Goal: Information Seeking & Learning: Learn about a topic

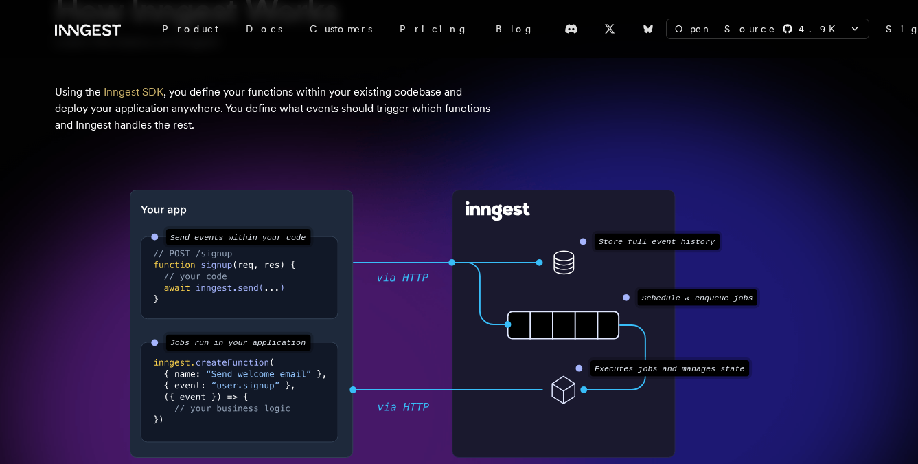
scroll to position [152, 0]
click at [627, 297] on circle at bounding box center [626, 296] width 7 height 7
click at [646, 301] on text "Schedule & enqueue jobs" at bounding box center [696, 298] width 111 height 10
click at [625, 297] on circle at bounding box center [626, 296] width 7 height 7
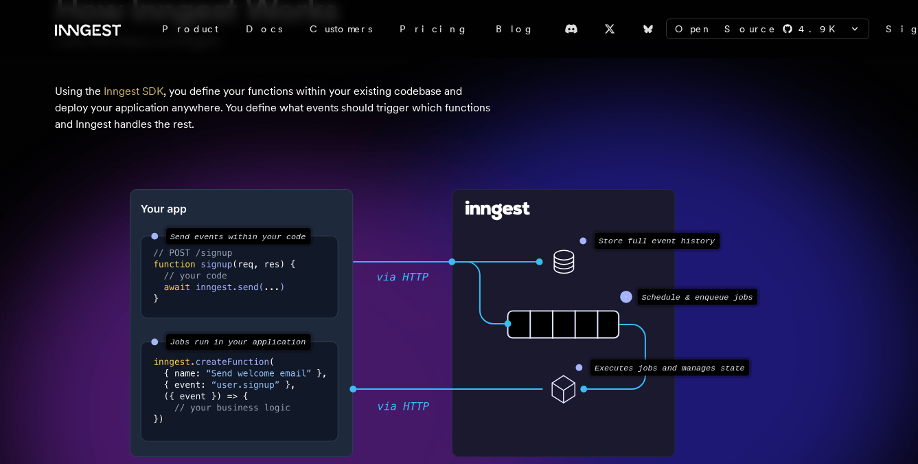
click at [625, 297] on circle at bounding box center [626, 296] width 7 height 7
click at [627, 324] on icon at bounding box center [615, 356] width 62 height 65
click at [657, 300] on text "Schedule & enqueue jobs" at bounding box center [696, 298] width 111 height 10
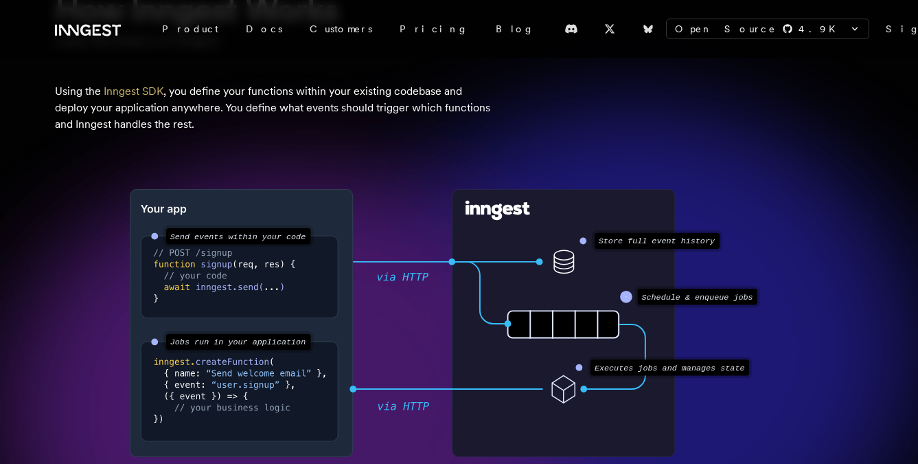
click at [657, 300] on text "Schedule & enqueue jobs" at bounding box center [696, 298] width 111 height 10
click at [573, 295] on rect at bounding box center [563, 323] width 222 height 267
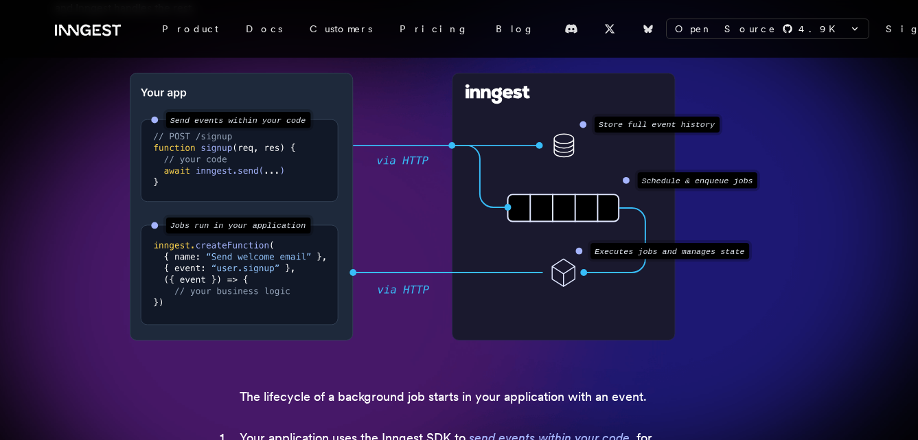
scroll to position [279, 0]
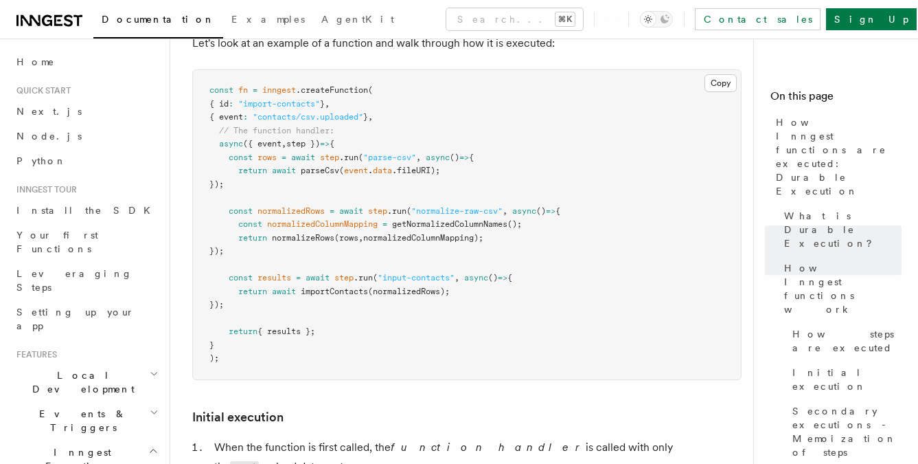
scroll to position [1322, 0]
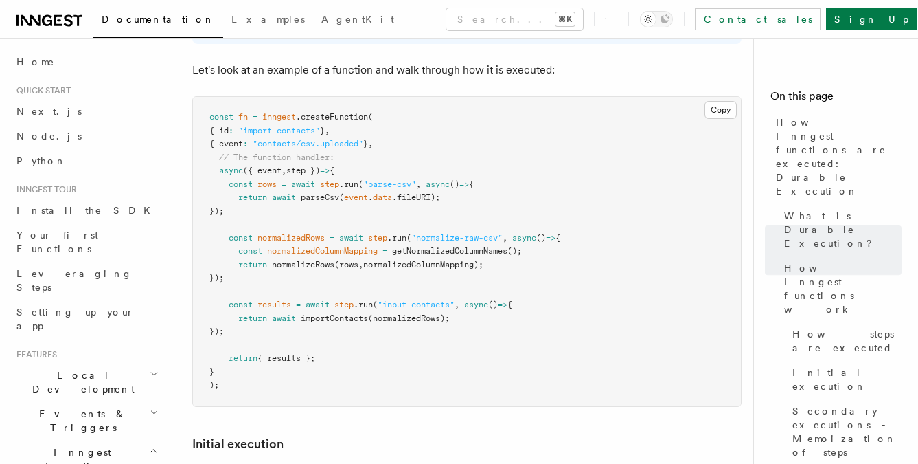
click at [310, 233] on span "normalizedRows" at bounding box center [291, 238] width 67 height 10
click at [289, 250] on pre "const fn = inngest .createFunction ( { id : "import-contacts" } , { event : "co…" at bounding box center [467, 251] width 548 height 309
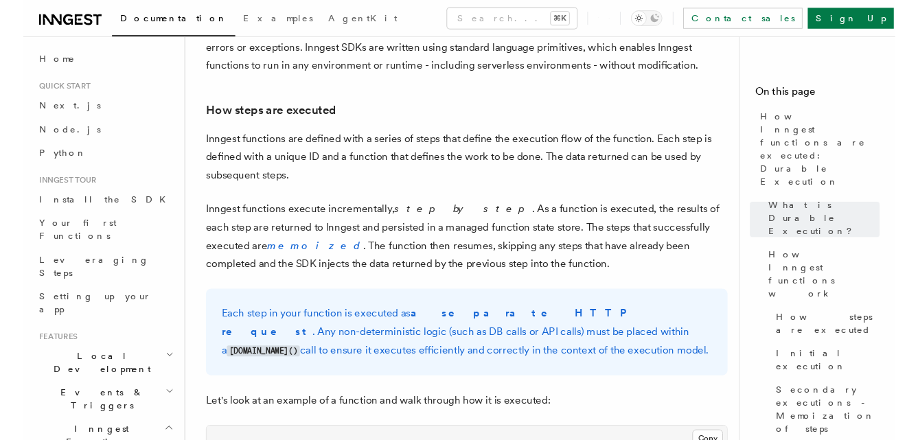
scroll to position [972, 0]
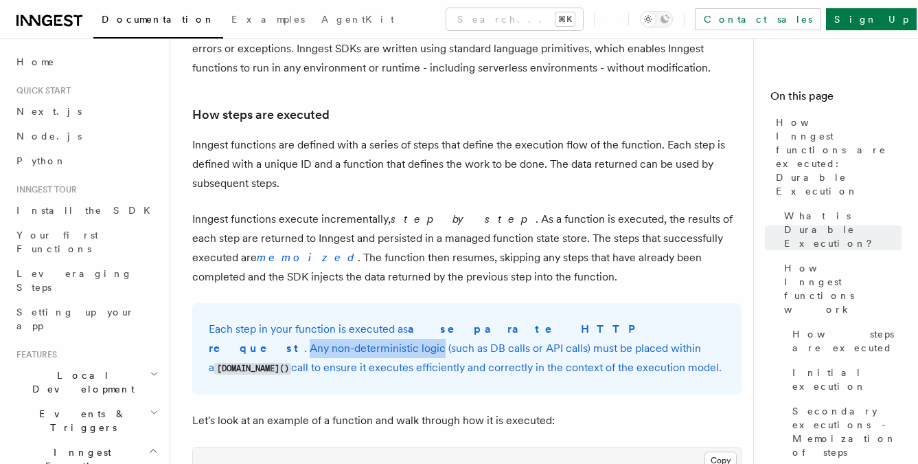
drag, startPoint x: 540, startPoint y: 290, endPoint x: 670, endPoint y: 295, distance: 130.5
click at [670, 319] on p "Each step in your function is executed as a separate HTTP request . Any non-det…" at bounding box center [467, 348] width 516 height 58
copy p "Any non-deterministic logic"
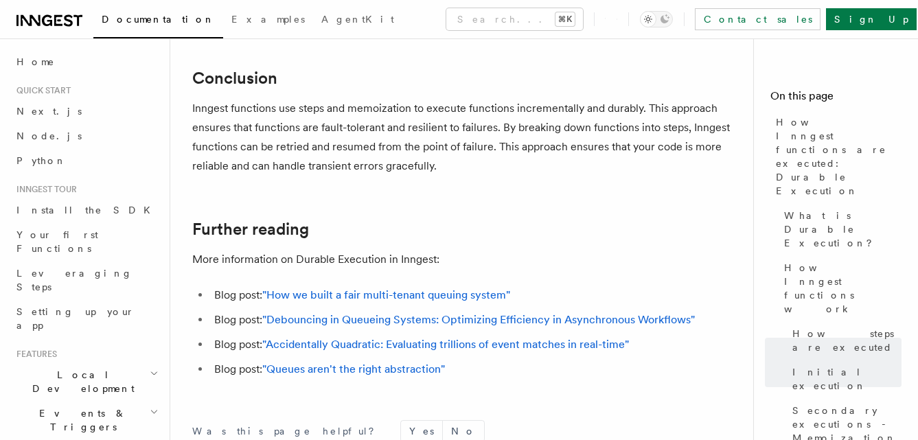
scroll to position [2662, 0]
click at [464, 312] on link ""Debouncing in Queueing Systems: Optimizing Efficiency in Asynchronous Workflow…" at bounding box center [478, 318] width 433 height 13
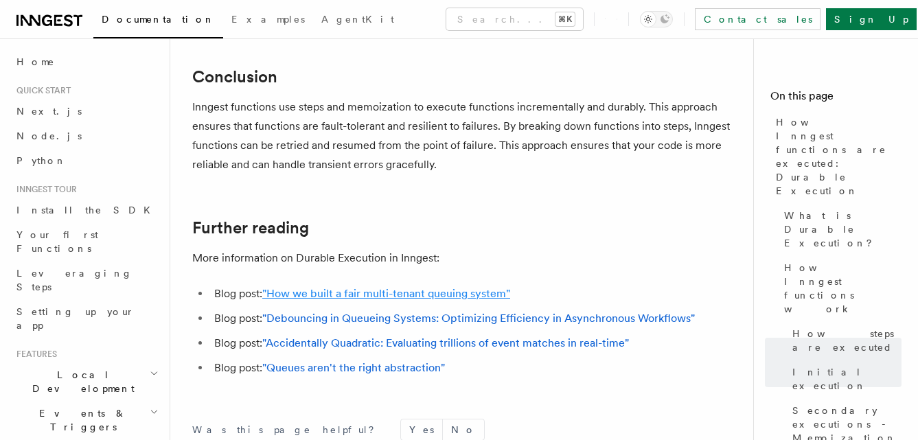
click at [467, 287] on link ""How we built a fair multi-tenant queuing system"" at bounding box center [386, 293] width 248 height 13
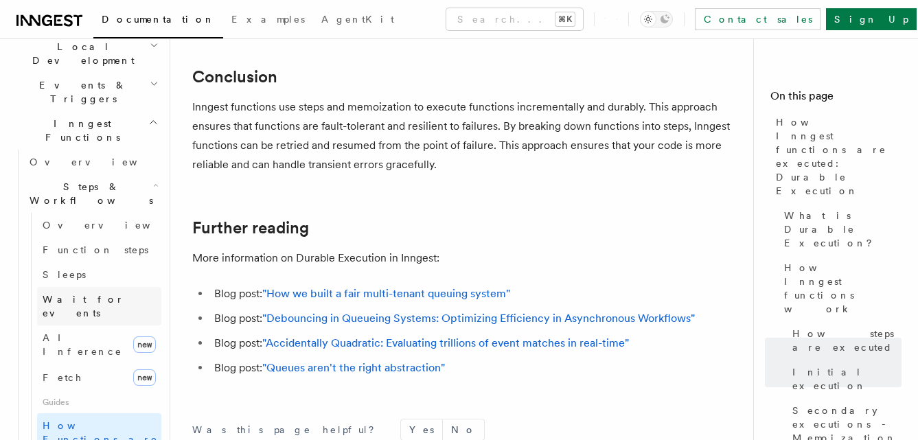
scroll to position [334, 0]
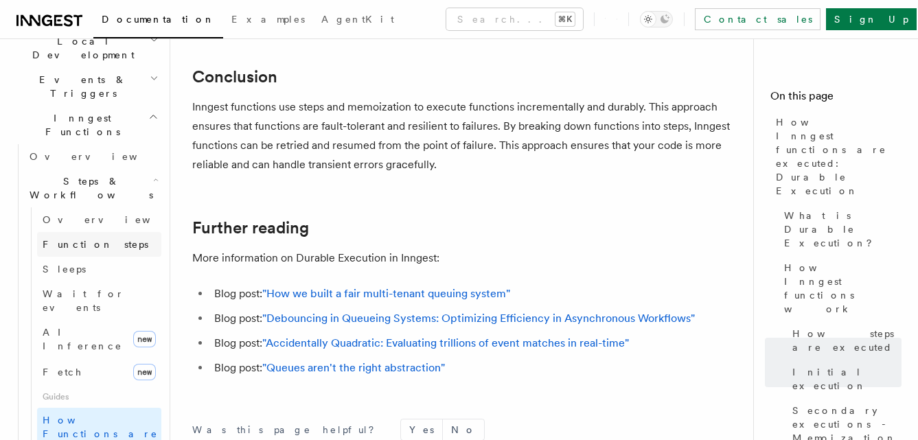
click at [104, 239] on span "Function steps" at bounding box center [96, 244] width 106 height 11
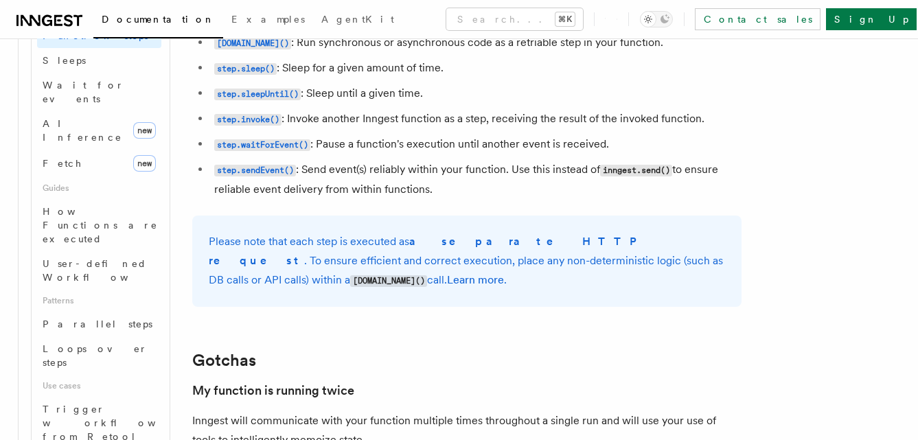
scroll to position [2565, 0]
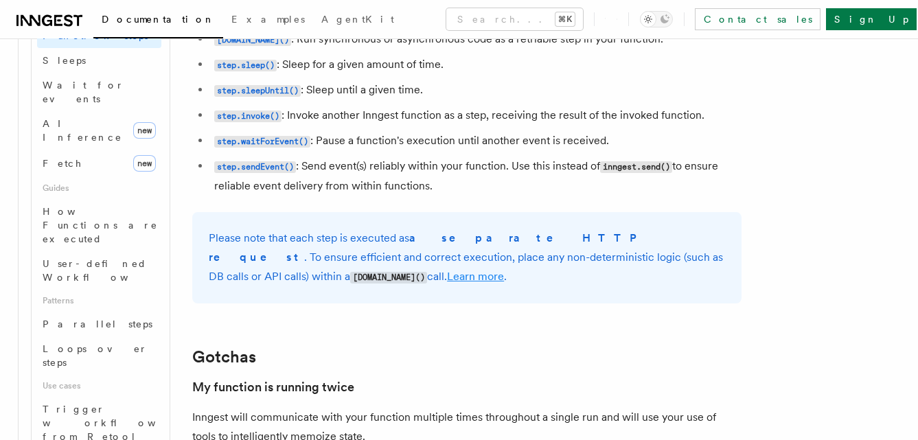
click at [447, 283] on link "Learn more" at bounding box center [475, 276] width 57 height 13
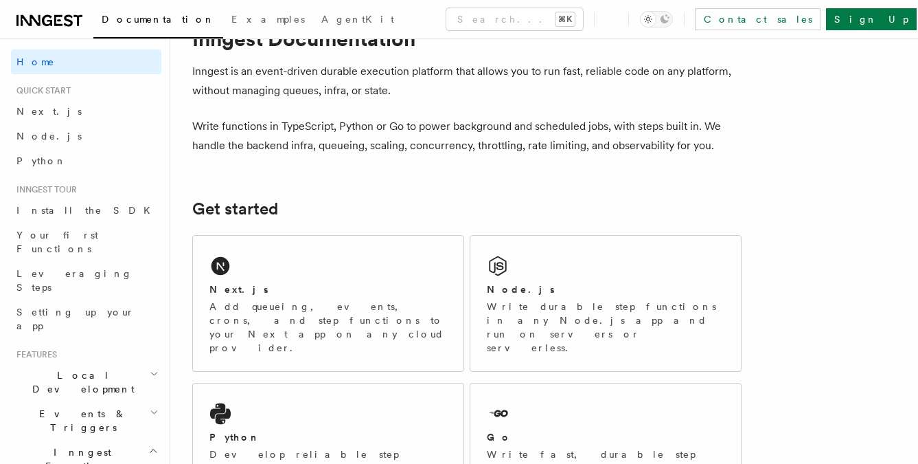
scroll to position [54, 0]
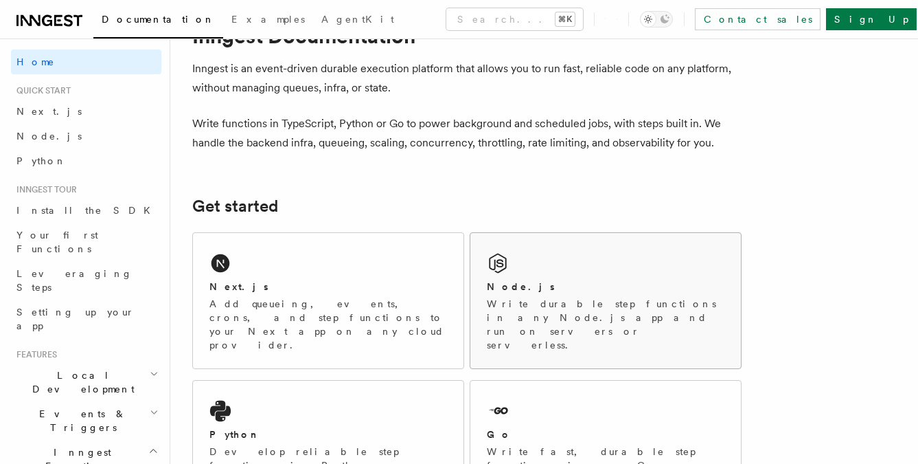
click at [512, 280] on h2 "Node.js" at bounding box center [521, 286] width 68 height 14
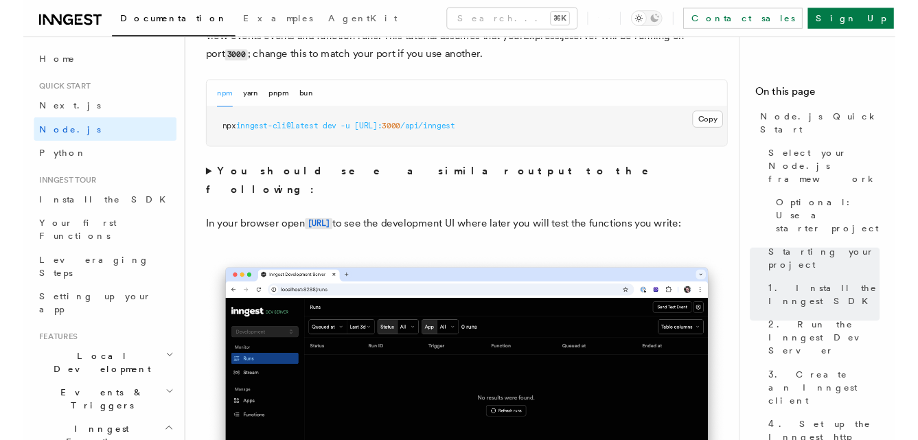
scroll to position [926, 0]
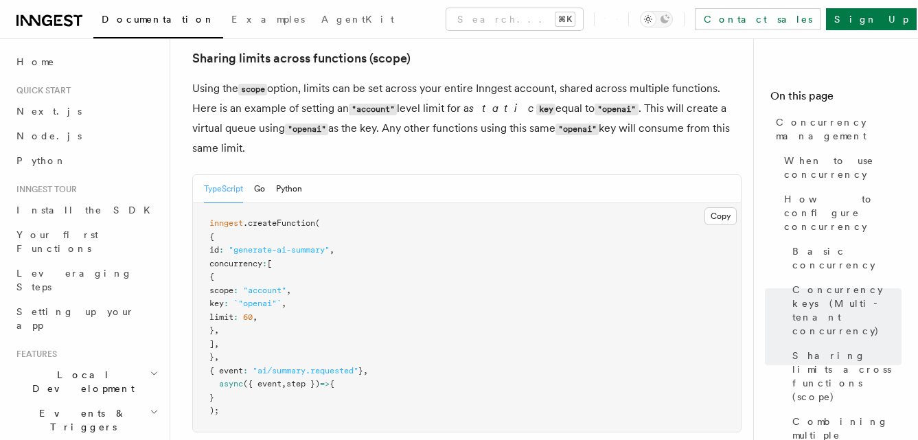
scroll to position [295, 0]
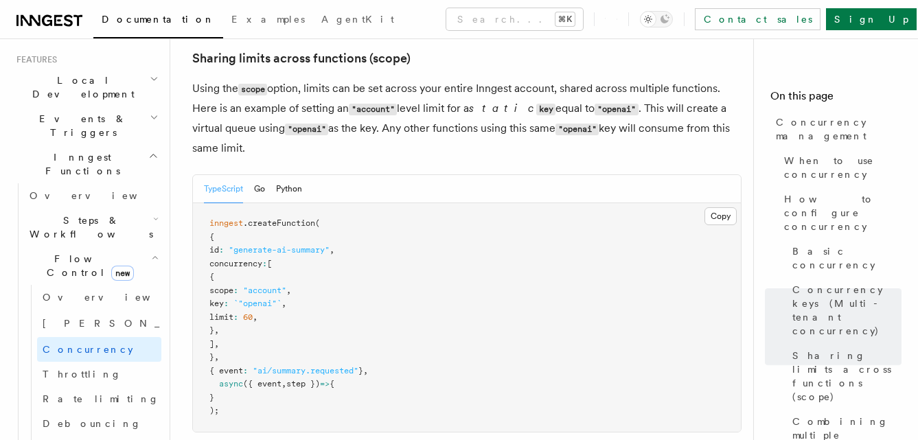
click at [403, 203] on pre "inngest .createFunction ( { id : "generate-ai-summary" , concurrency : [ { scop…" at bounding box center [467, 317] width 548 height 229
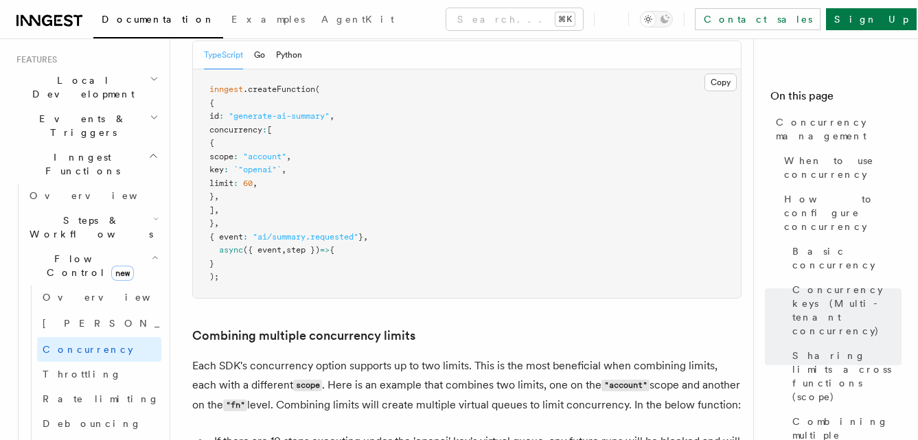
scroll to position [1978, 0]
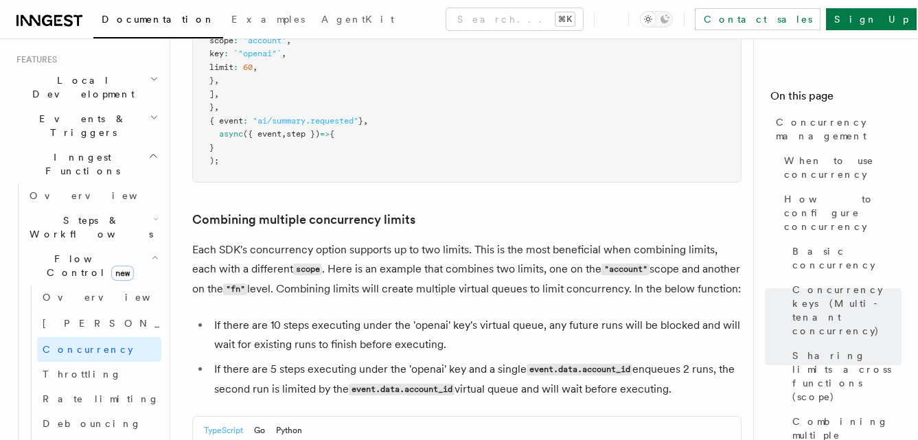
click at [433, 240] on p "Each SDK's concurrency option supports up to two limits. This is the most benef…" at bounding box center [466, 269] width 549 height 59
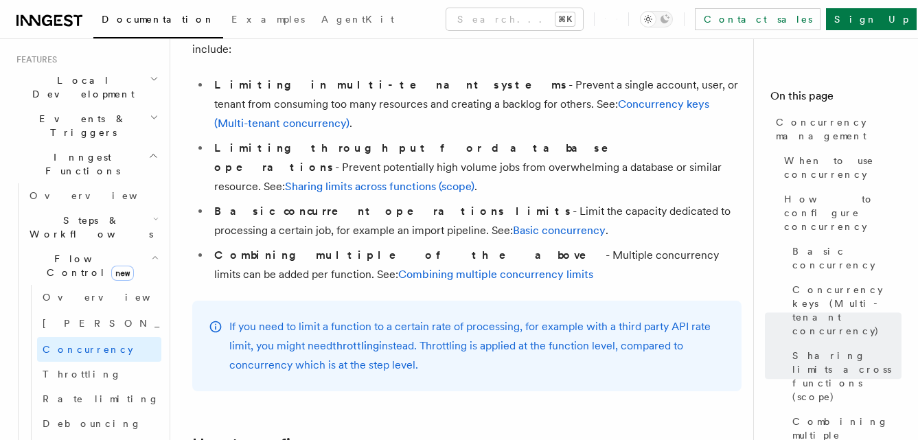
scroll to position [0, 0]
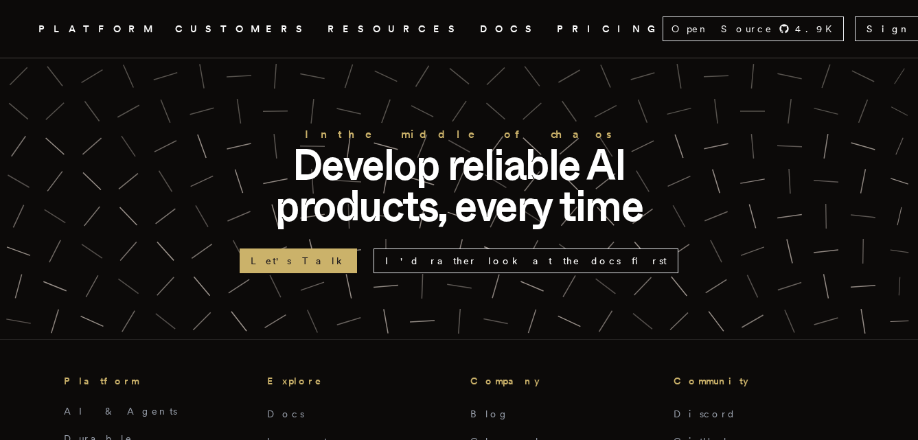
scroll to position [4862, 0]
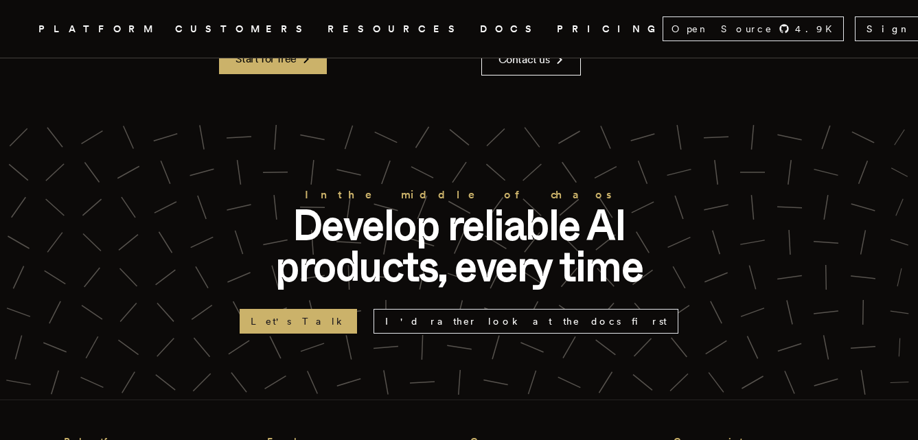
scroll to position [4988, 0]
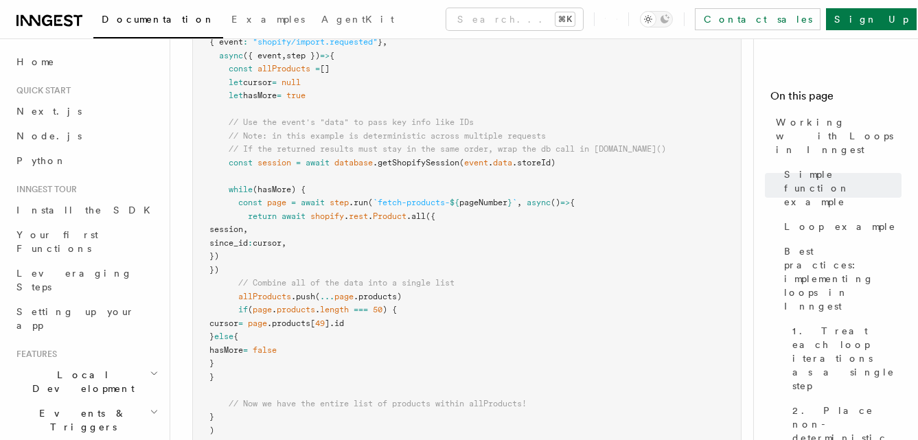
scroll to position [1465, 0]
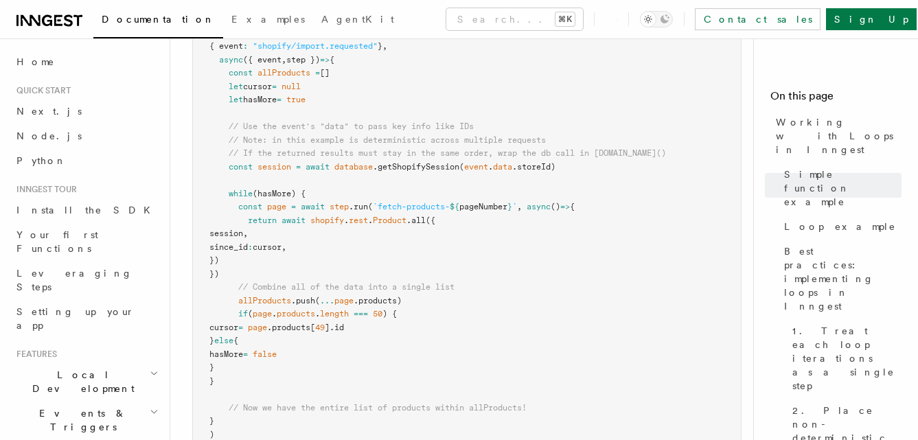
click at [269, 167] on span "session" at bounding box center [275, 167] width 34 height 10
click at [336, 187] on pre "export default inngest .createFunction ( { id : "shopify-product-import" } , { …" at bounding box center [467, 227] width 548 height 456
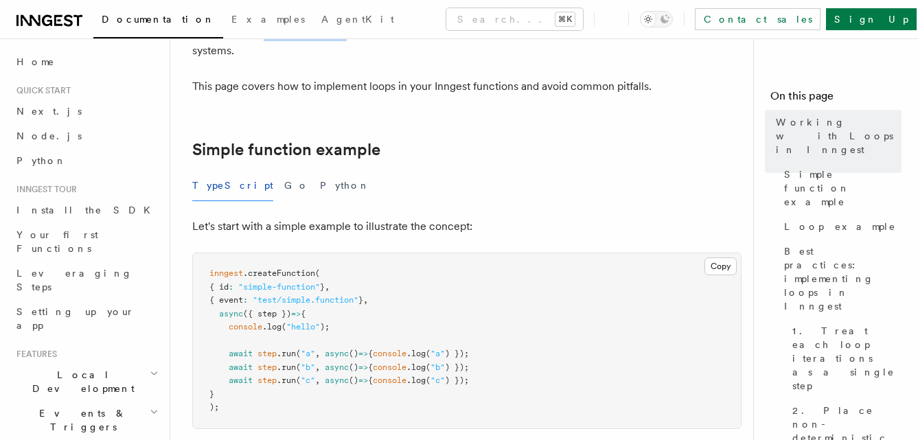
scroll to position [153, 0]
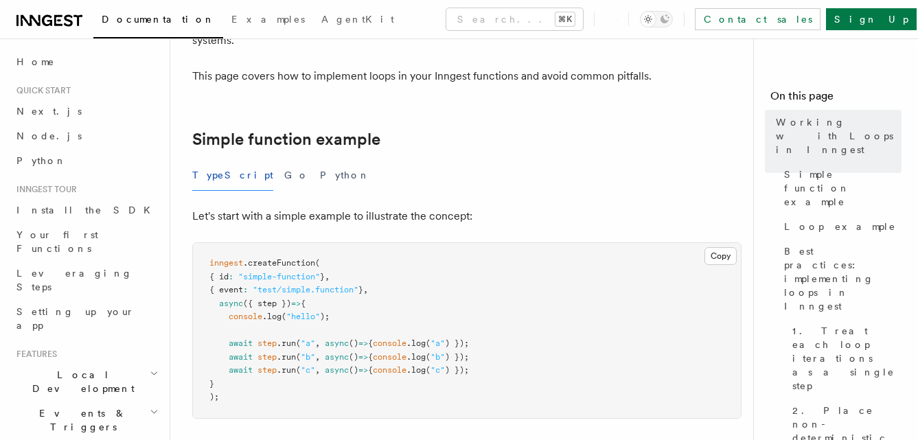
click at [496, 178] on div "TypeScript Go Python" at bounding box center [466, 175] width 549 height 31
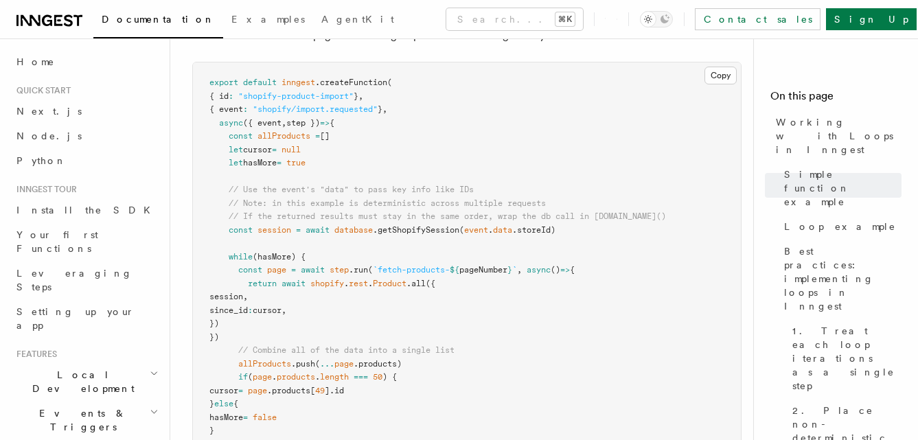
scroll to position [1419, 0]
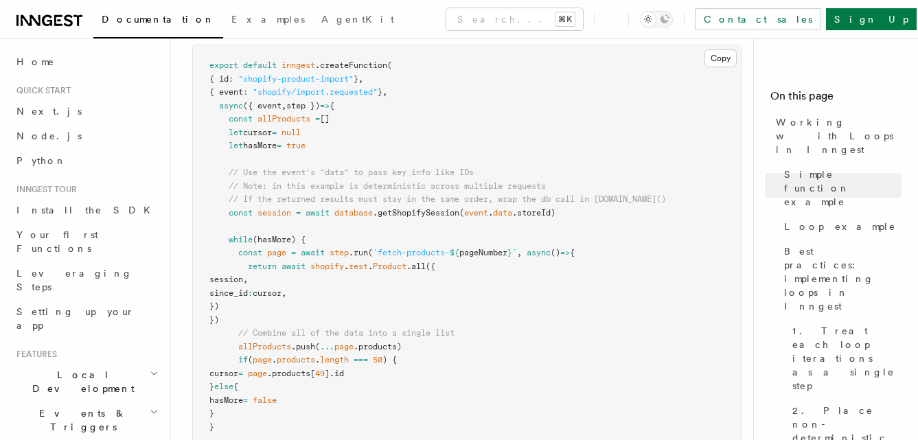
click at [488, 255] on span "pageNumber" at bounding box center [483, 253] width 48 height 10
click at [473, 235] on pre "export default inngest .createFunction ( { id : "shopify-product-import" } , { …" at bounding box center [467, 273] width 548 height 456
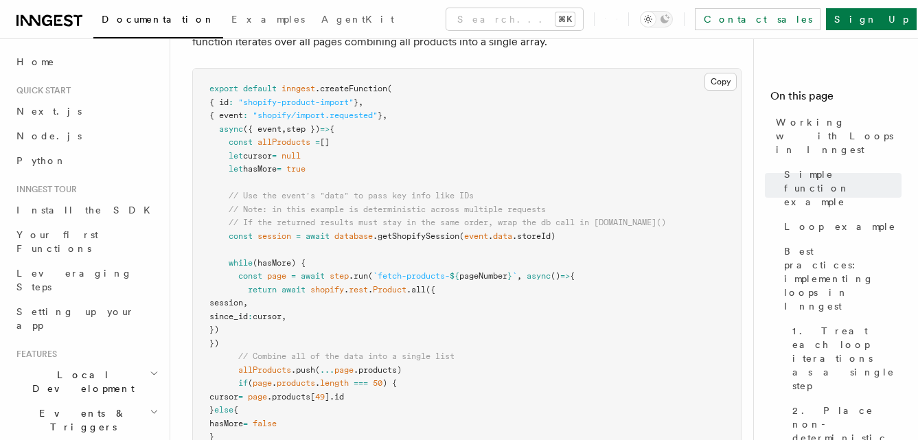
scroll to position [1398, 0]
click at [492, 279] on span "pageNumber" at bounding box center [483, 274] width 48 height 10
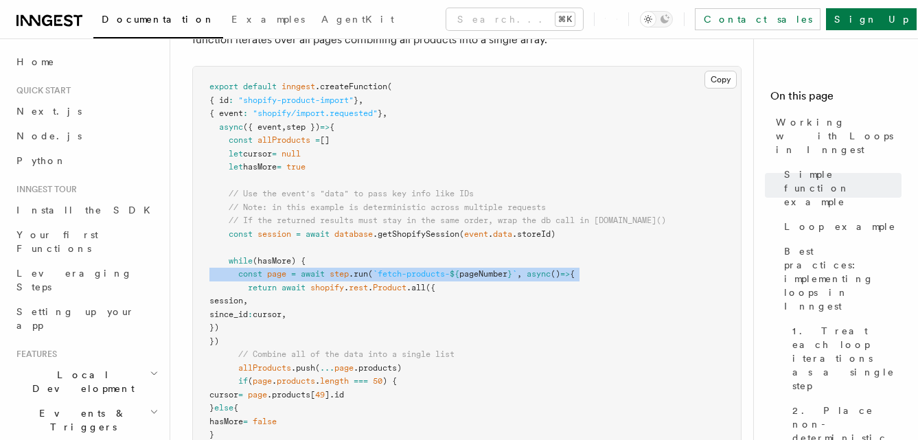
click at [492, 279] on span "pageNumber" at bounding box center [483, 274] width 48 height 10
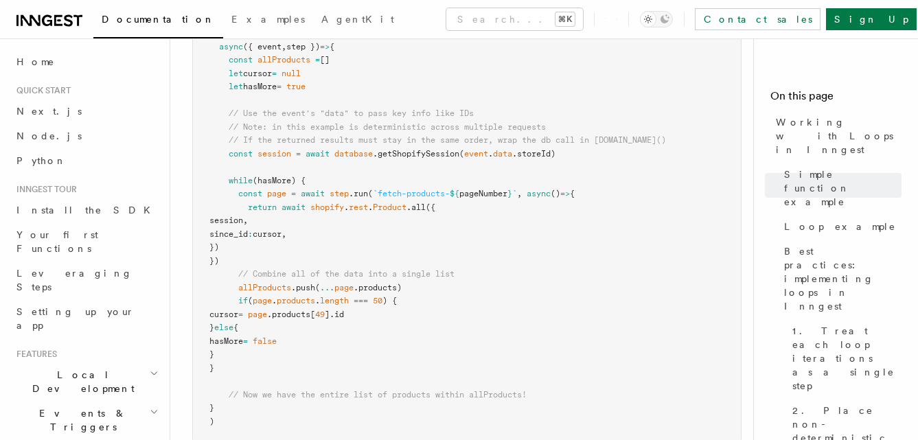
scroll to position [1497, 0]
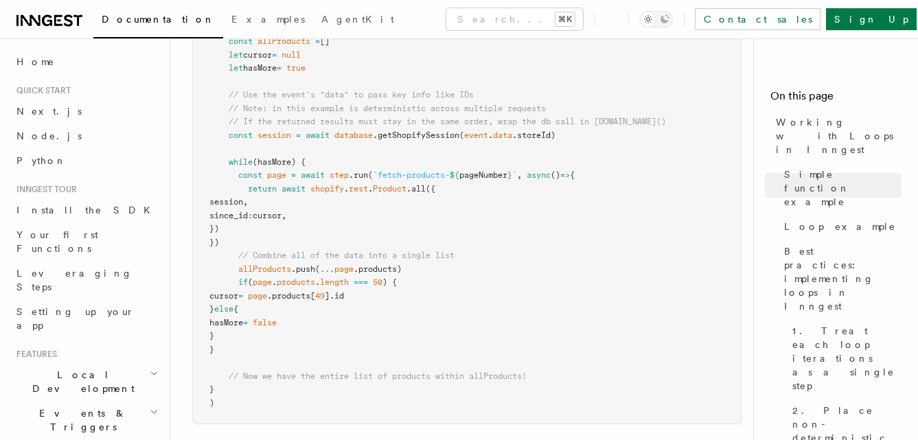
click at [306, 266] on span ".push" at bounding box center [303, 269] width 24 height 10
click at [356, 241] on pre "export default inngest .createFunction ( { id : "shopify-product-import" } , { …" at bounding box center [467, 196] width 548 height 456
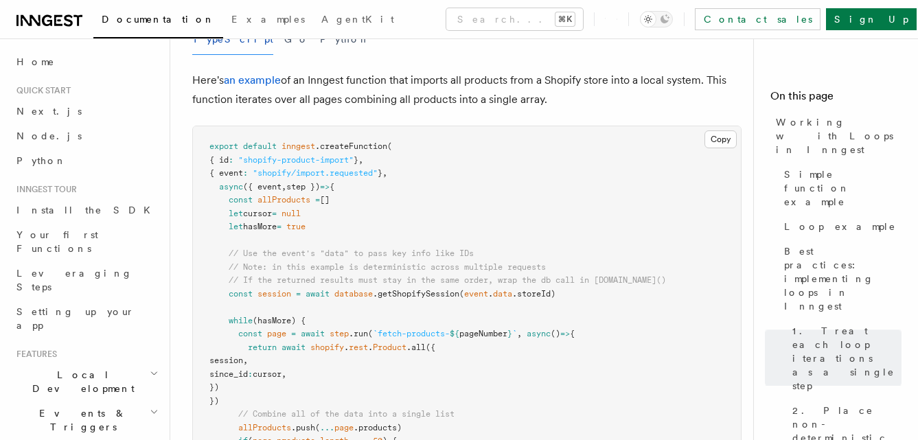
scroll to position [1316, 0]
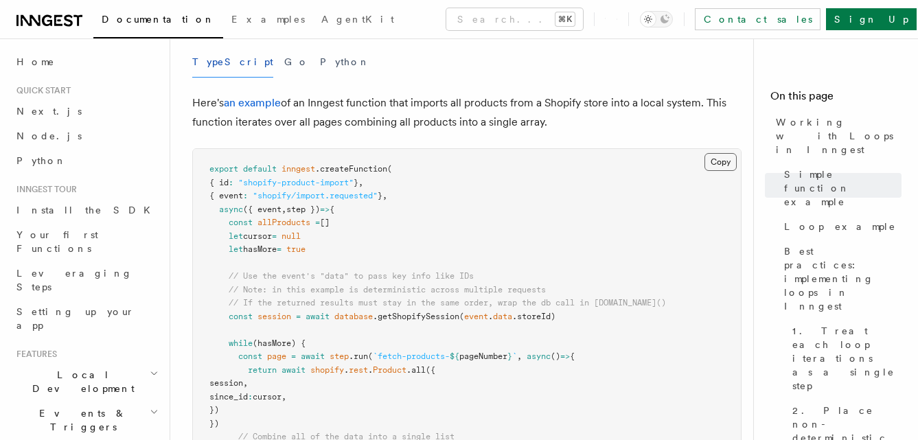
click at [715, 167] on button "Copy Copied" at bounding box center [721, 162] width 32 height 18
click at [367, 290] on span "// Note: in this example is deterministic across multiple requests" at bounding box center [387, 290] width 317 height 10
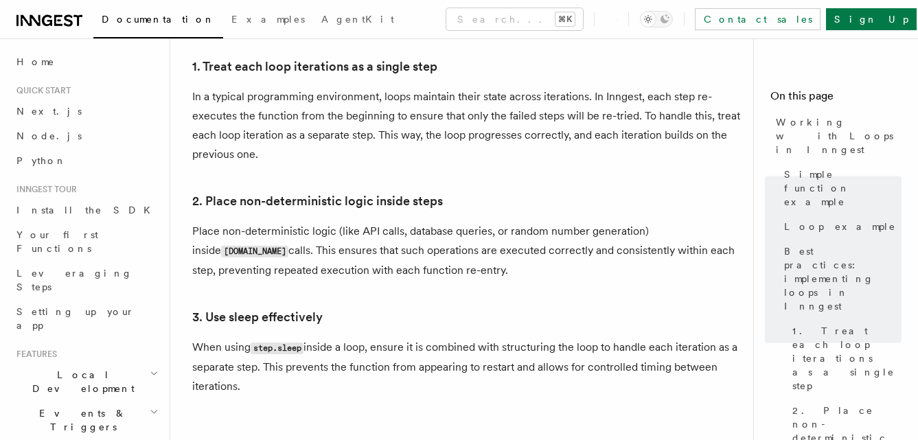
scroll to position [2242, 0]
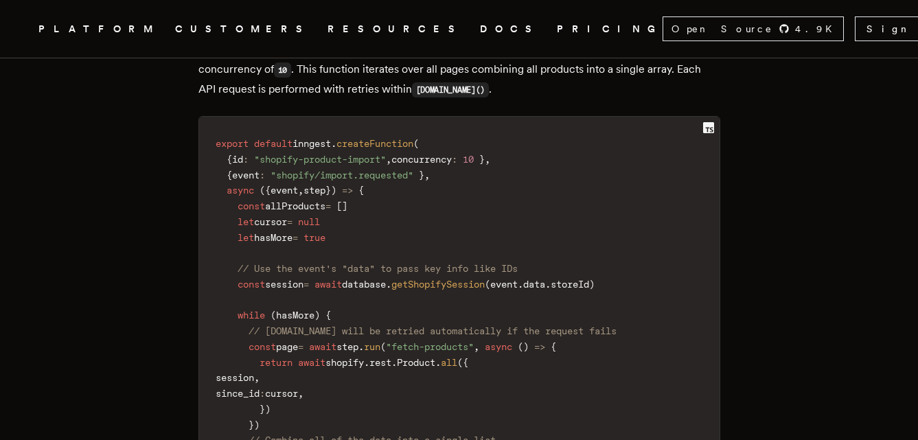
scroll to position [2257, 0]
click at [507, 169] on code "export default inngest . createFunction ( { id : "shopify-product-import" , con…" at bounding box center [459, 379] width 521 height 506
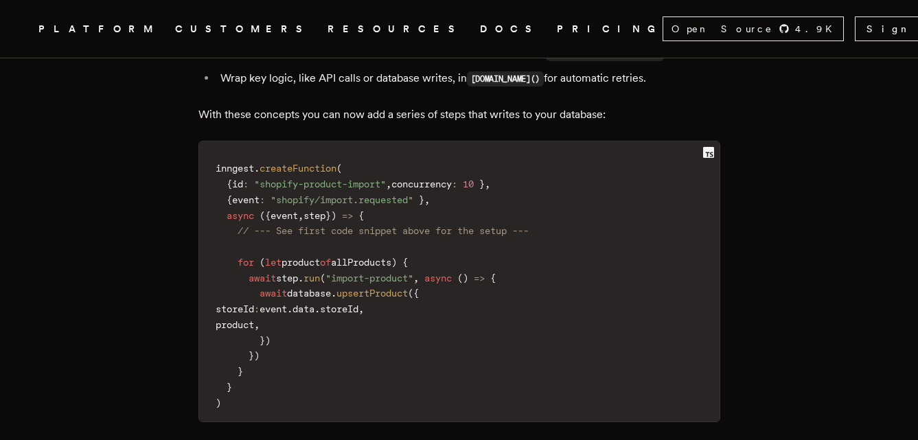
scroll to position [2943, 0]
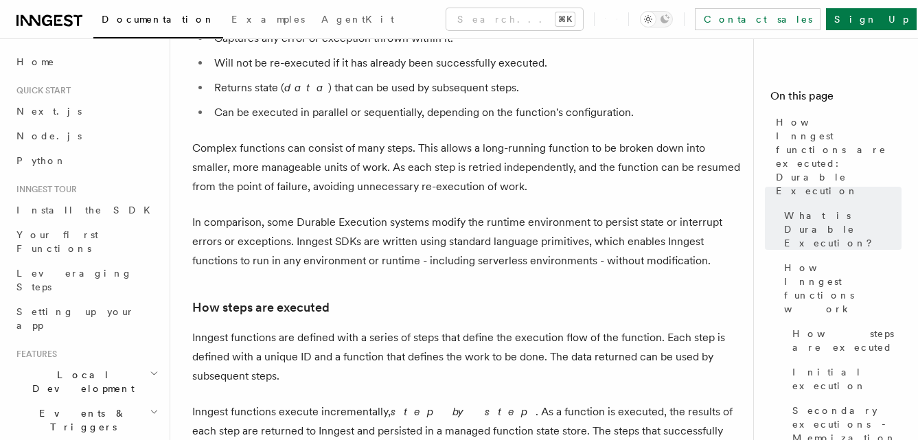
scroll to position [785, 0]
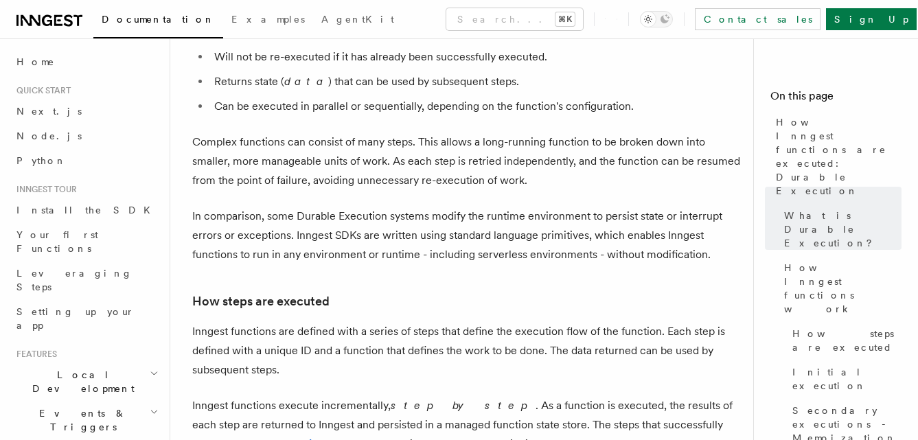
click at [482, 207] on p "In comparison, some Durable Execution systems modify the runtime environment to…" at bounding box center [466, 236] width 549 height 58
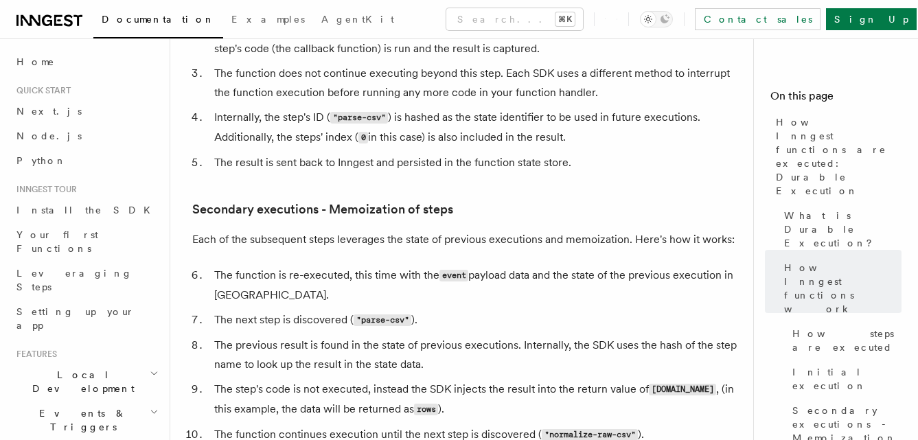
scroll to position [1838, 0]
